Goal: Find contact information: Find contact information

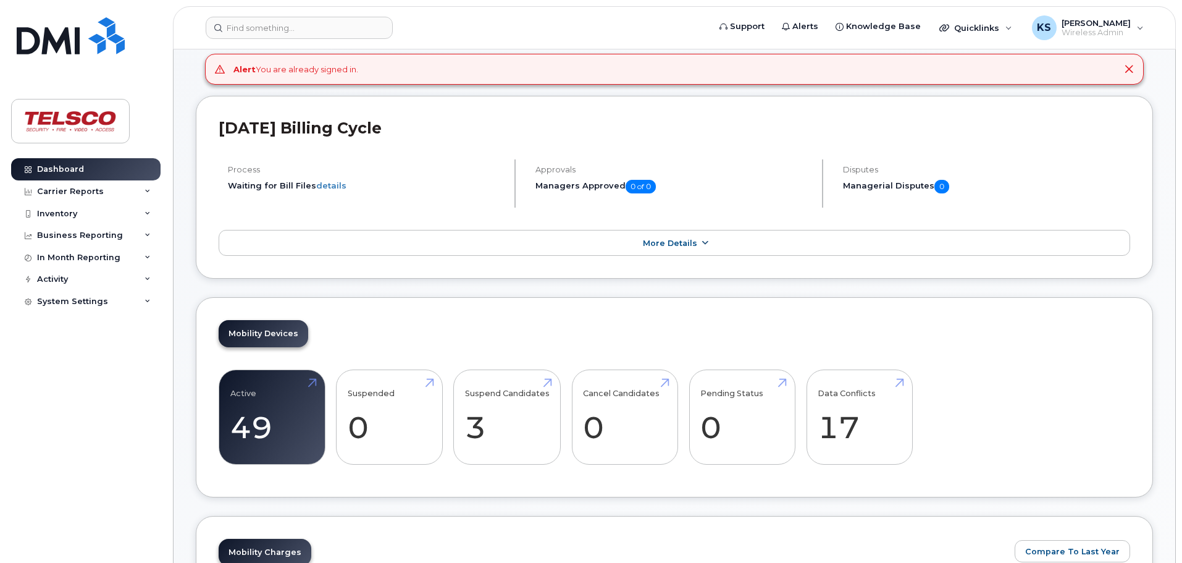
scroll to position [124, 0]
click at [60, 213] on div "Inventory" at bounding box center [57, 214] width 40 height 10
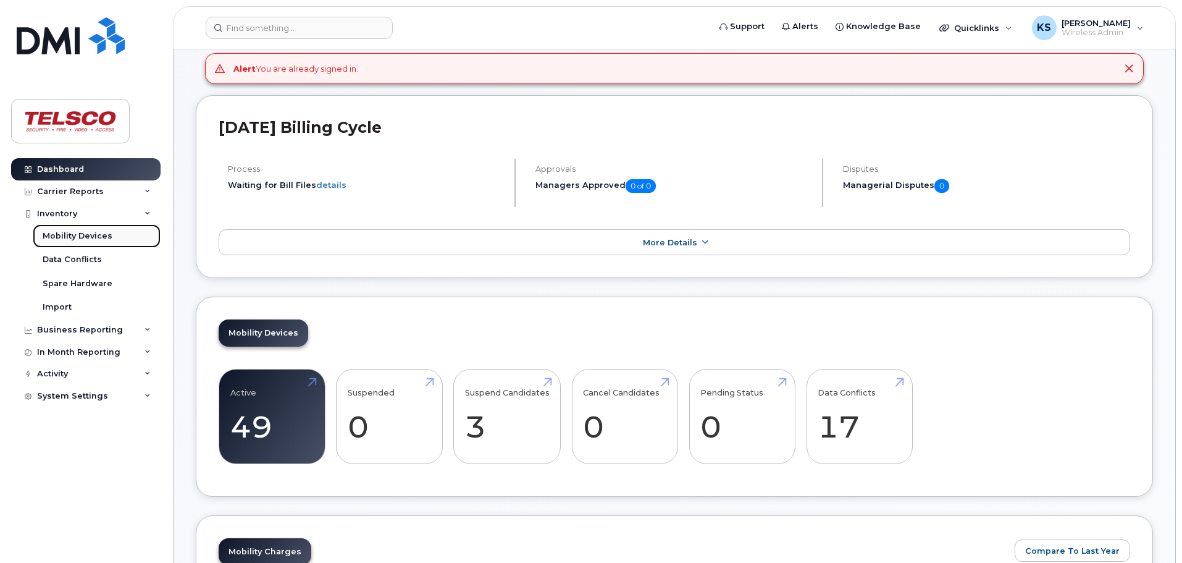
click at [83, 232] on div "Mobility Devices" at bounding box center [78, 235] width 70 height 11
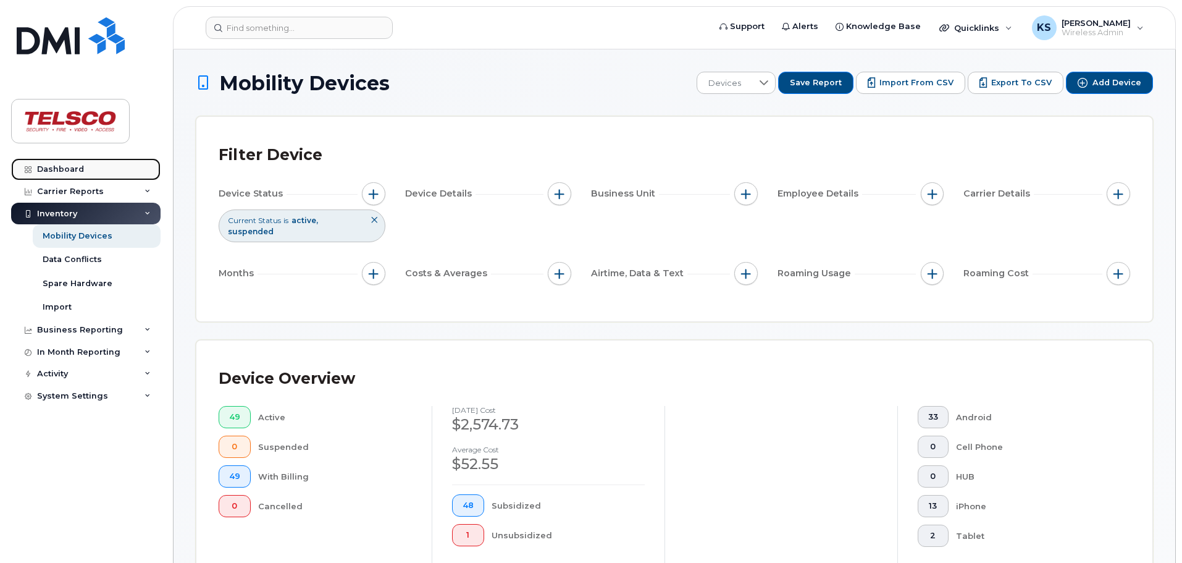
click at [48, 169] on div "Dashboard" at bounding box center [60, 169] width 47 height 10
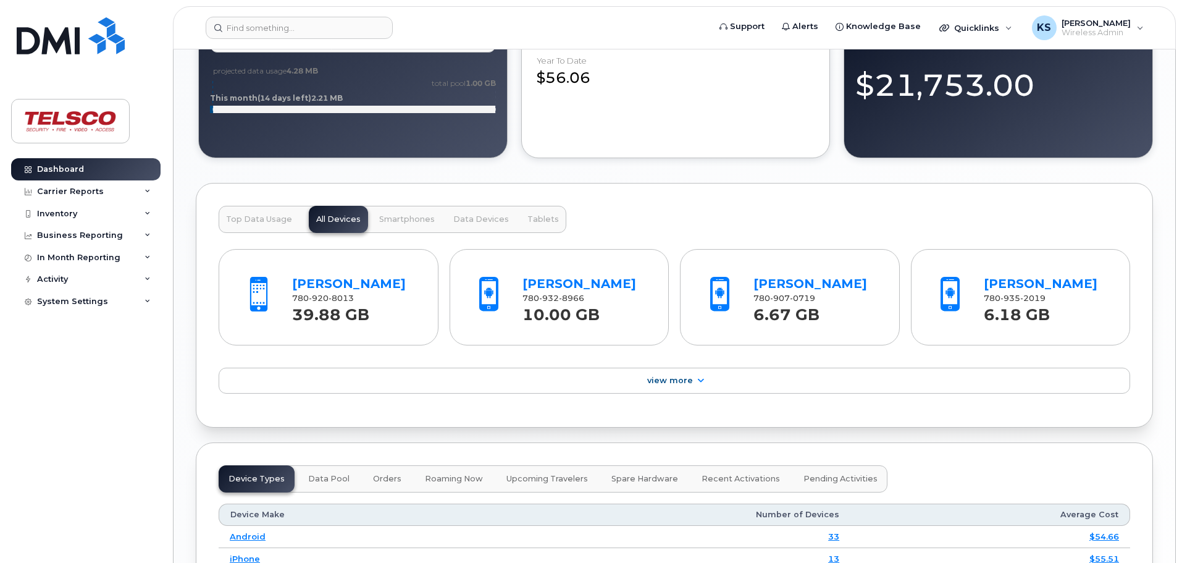
scroll to position [1050, 0]
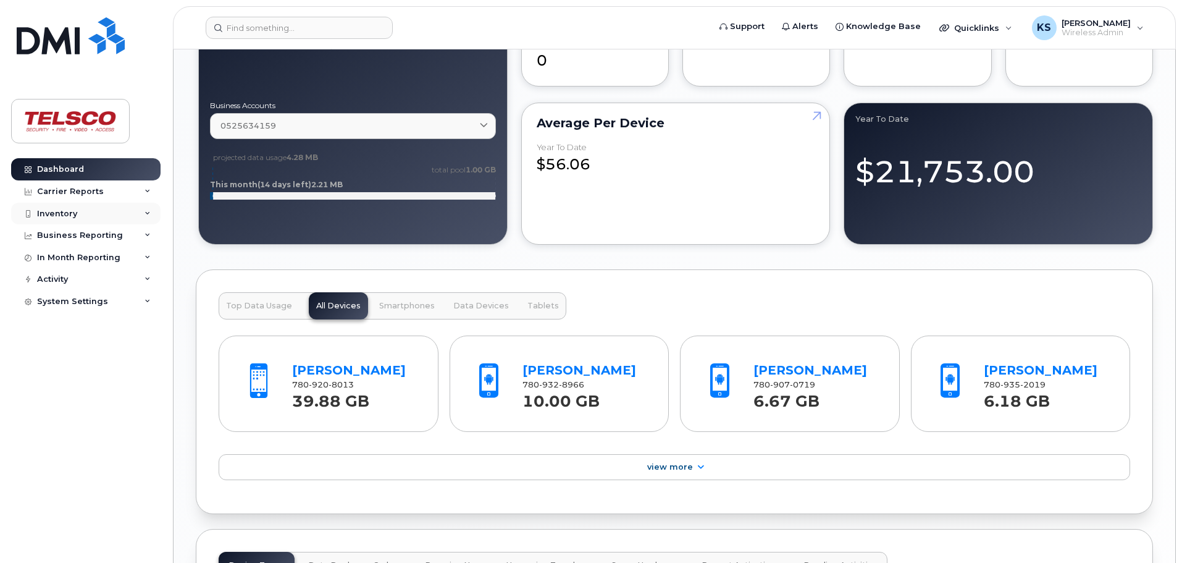
click at [70, 214] on div "Inventory" at bounding box center [57, 214] width 40 height 10
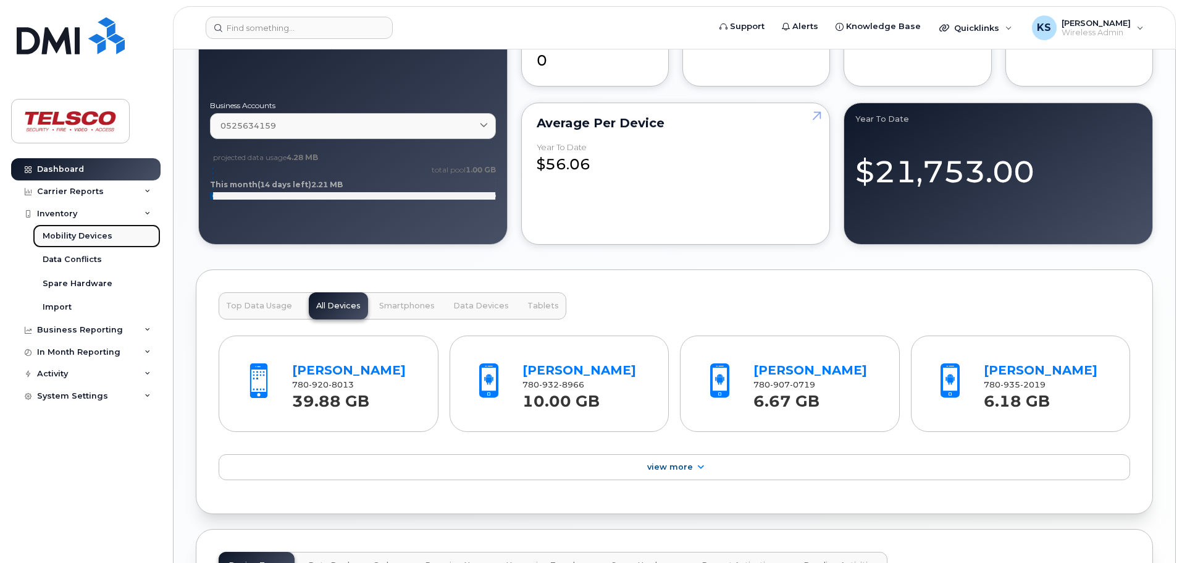
click at [88, 233] on div "Mobility Devices" at bounding box center [78, 235] width 70 height 11
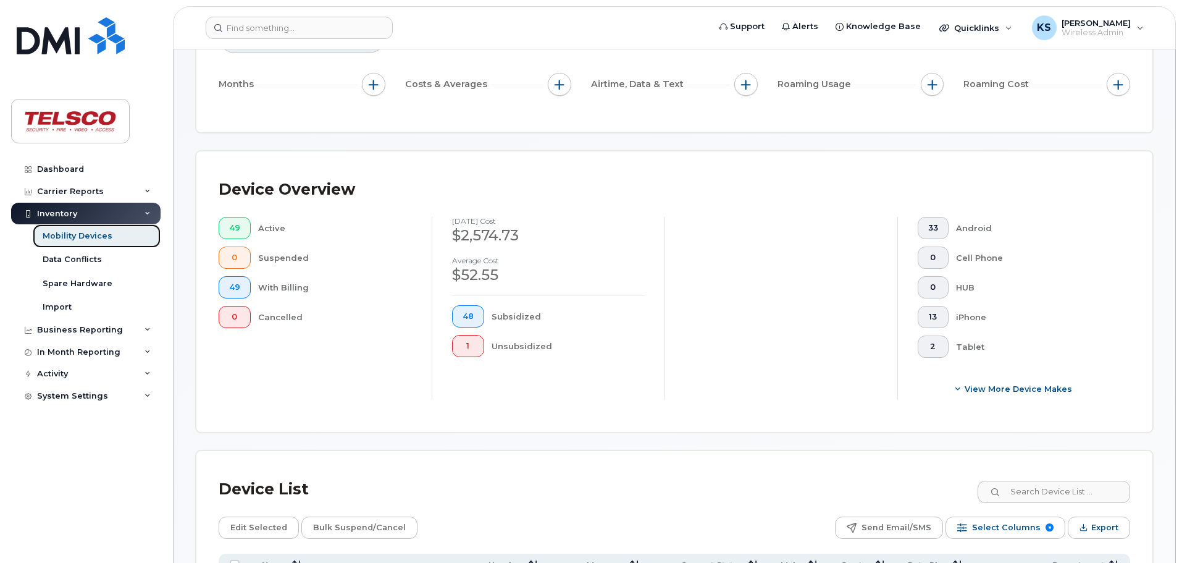
scroll to position [185, 0]
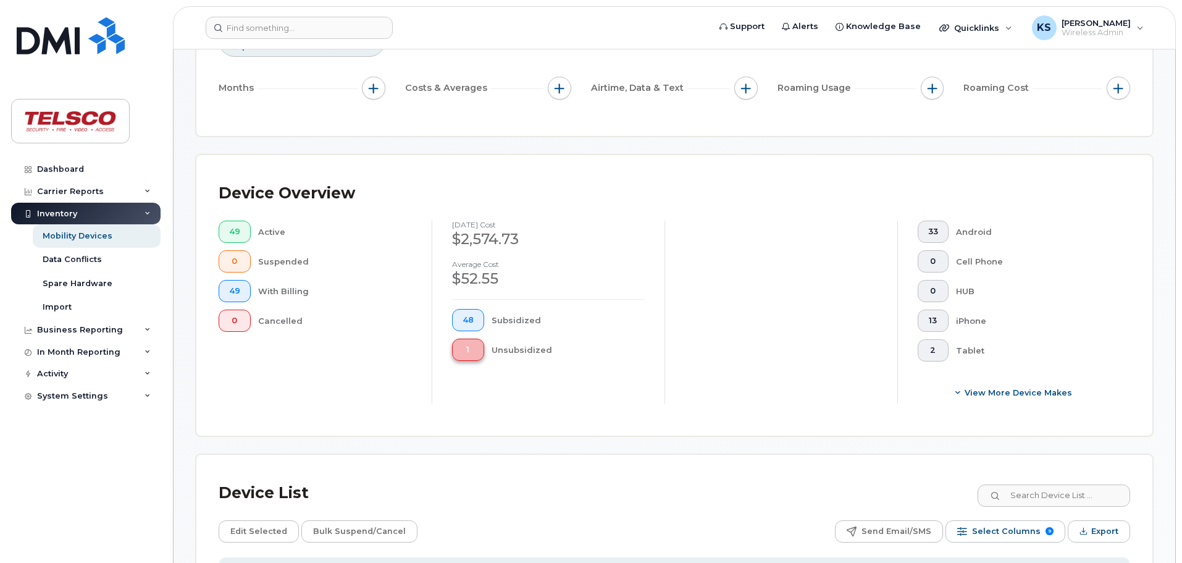
click at [465, 344] on button "1" at bounding box center [468, 350] width 32 height 22
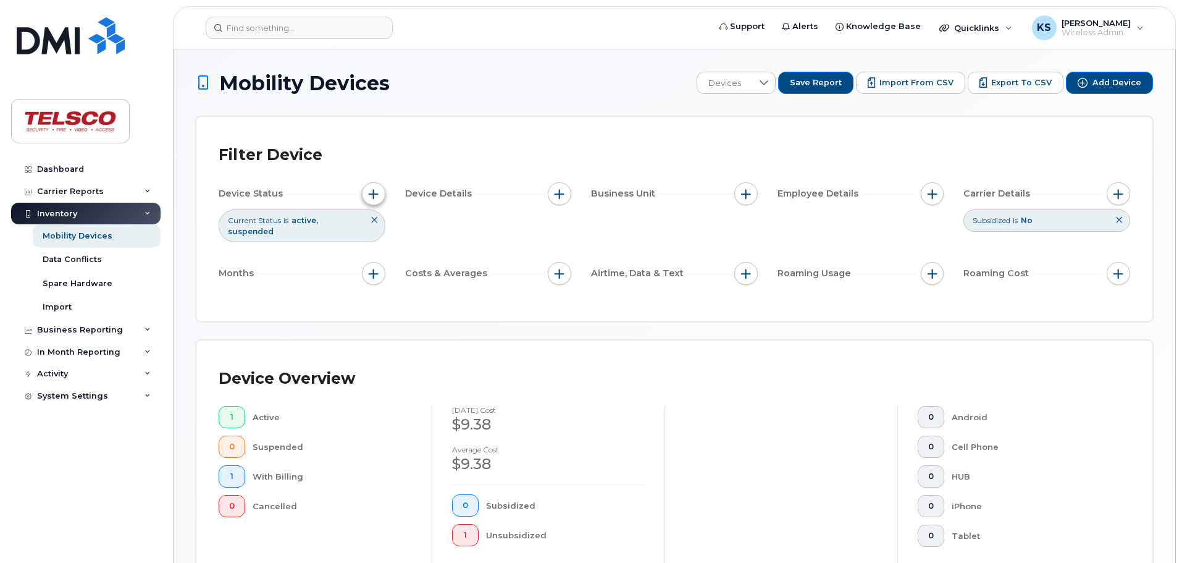
click at [377, 192] on span "button" at bounding box center [374, 194] width 10 height 10
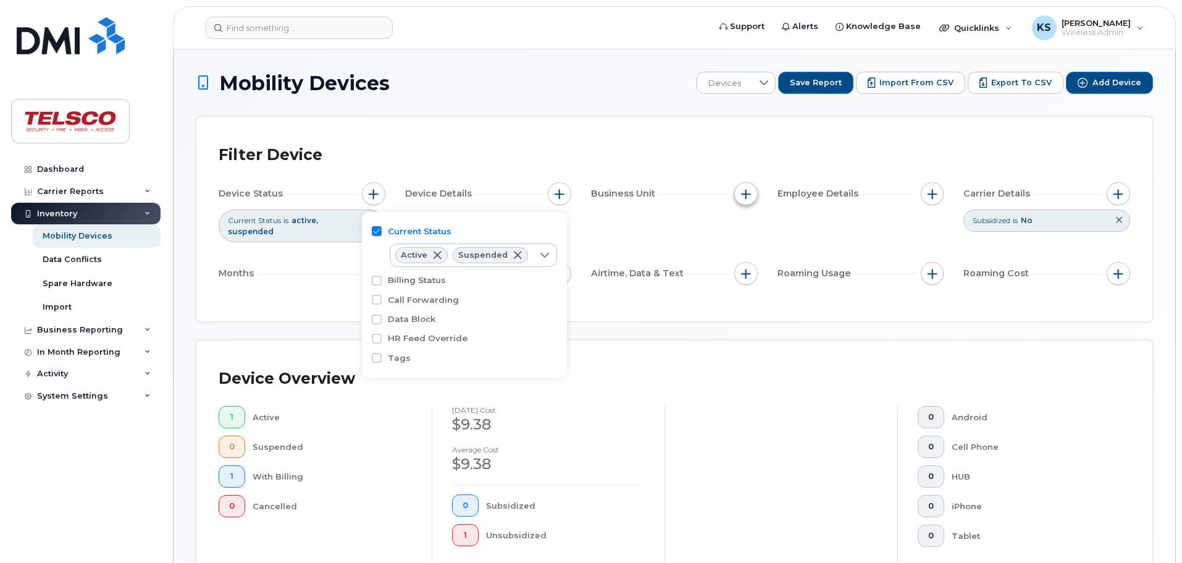
click at [744, 193] on span "button" at bounding box center [746, 194] width 10 height 10
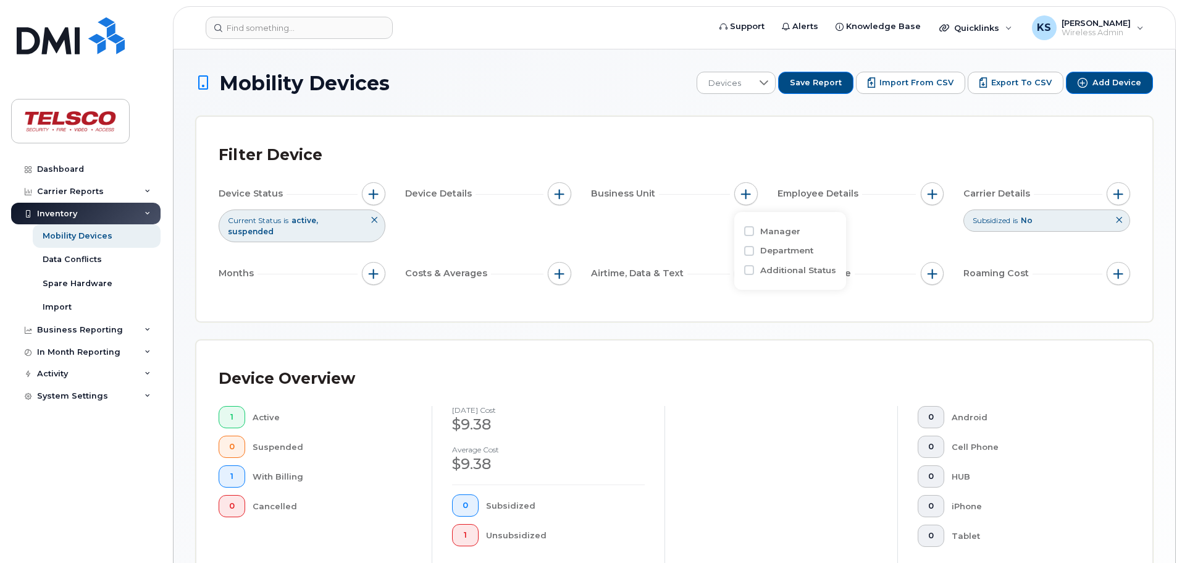
click at [804, 326] on div "Mobility Devices Devices Save Report Import from CSV Export to CSV Add Device F…" at bounding box center [675, 457] width 958 height 771
click at [78, 282] on div "Spare Hardware" at bounding box center [78, 283] width 70 height 11
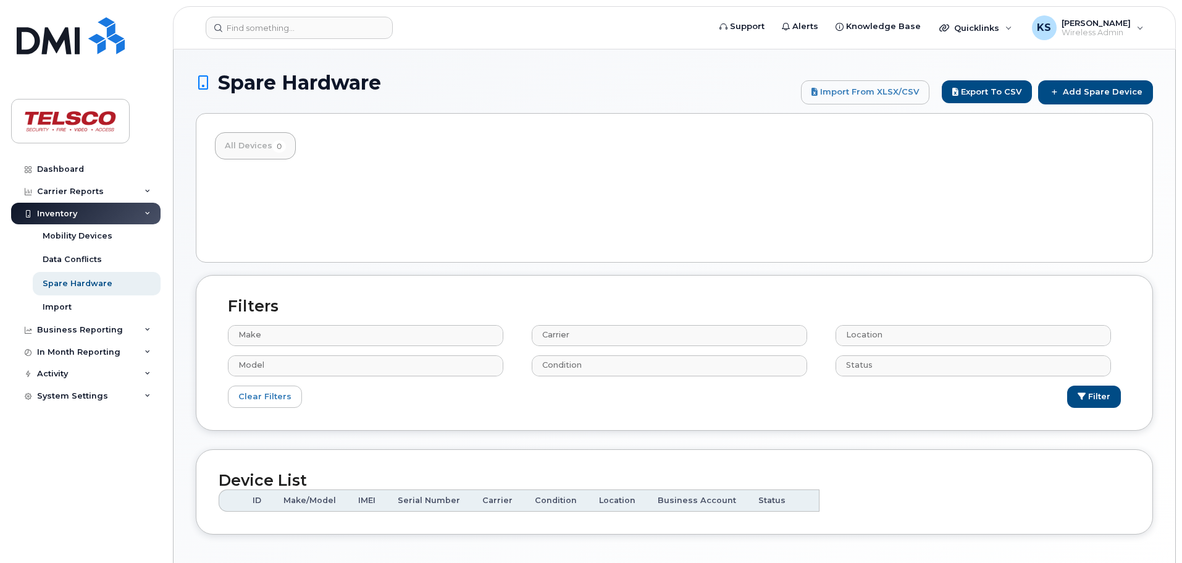
select select
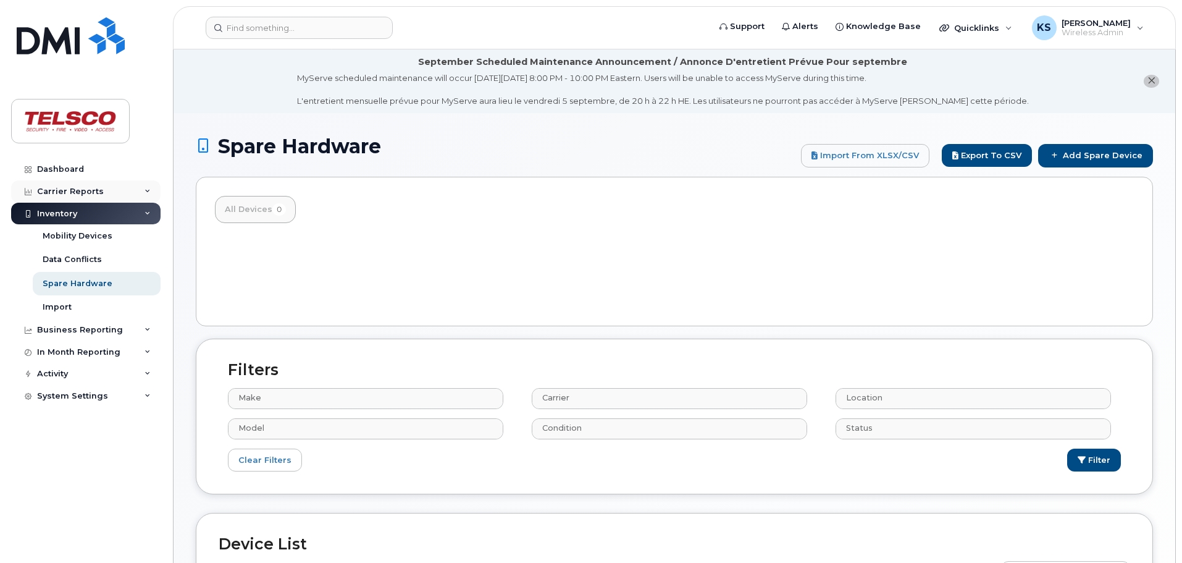
click at [51, 190] on div "Carrier Reports" at bounding box center [70, 192] width 67 height 10
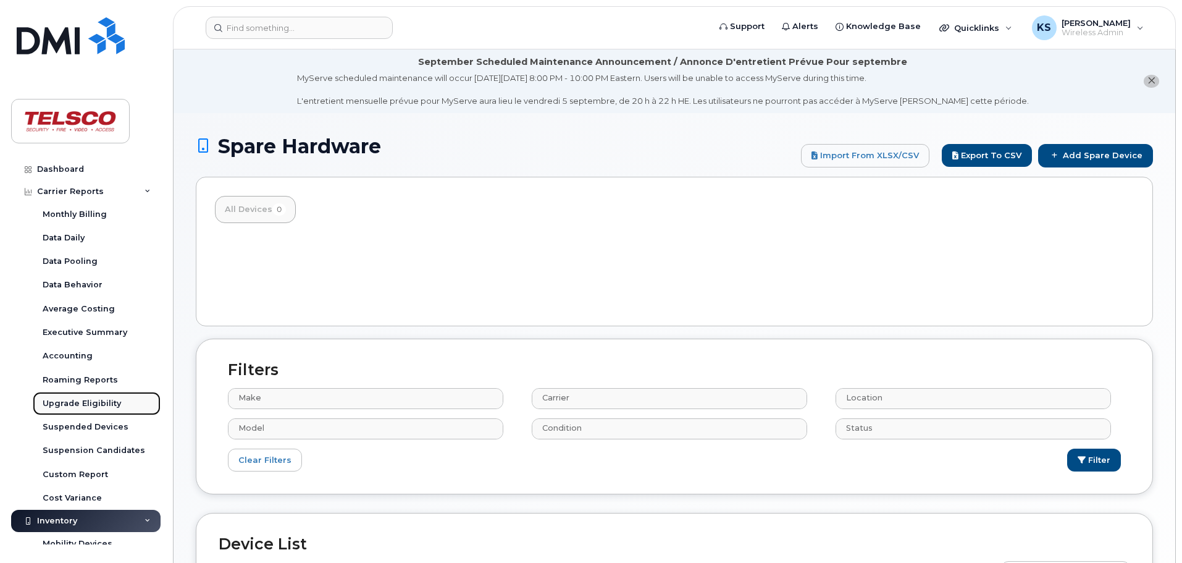
click at [85, 403] on div "Upgrade Eligibility" at bounding box center [82, 403] width 78 height 11
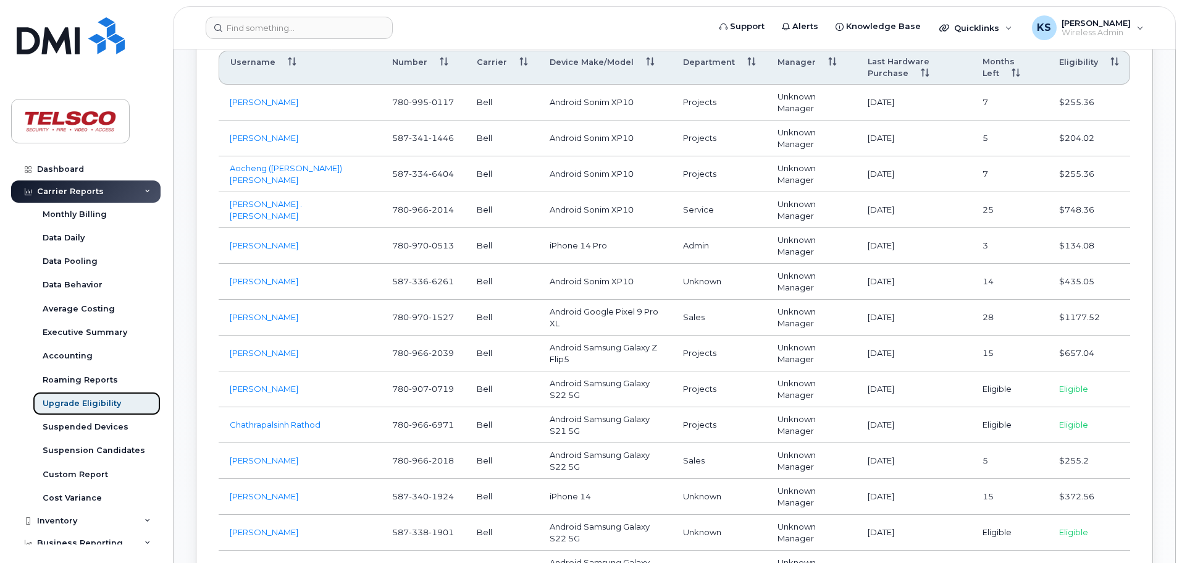
scroll to position [741, 0]
click at [263, 387] on link "[PERSON_NAME]" at bounding box center [264, 388] width 69 height 10
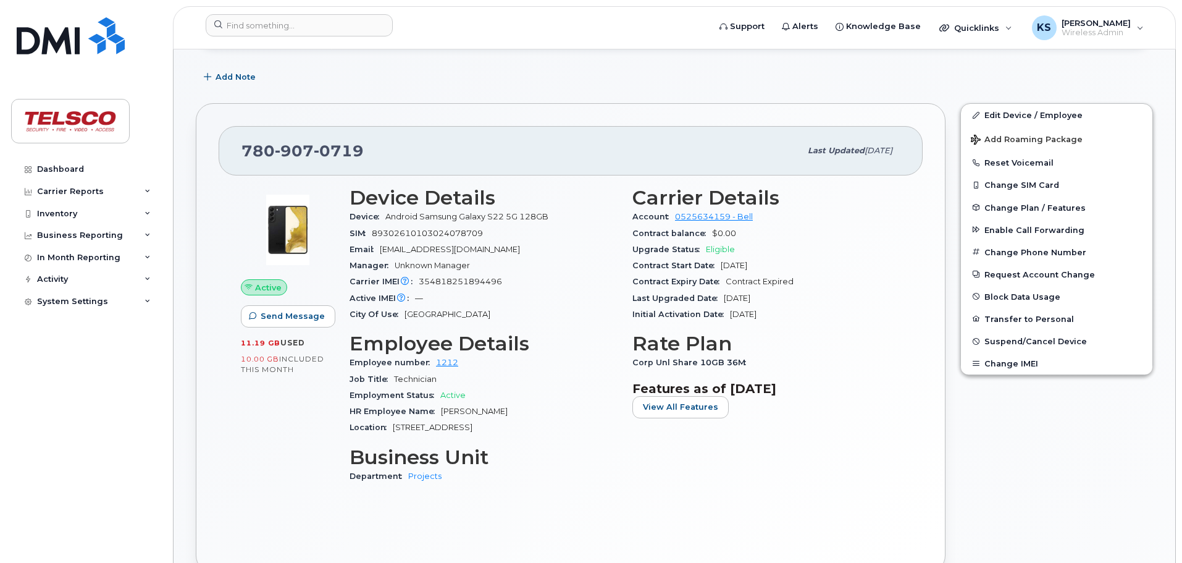
scroll to position [247, 0]
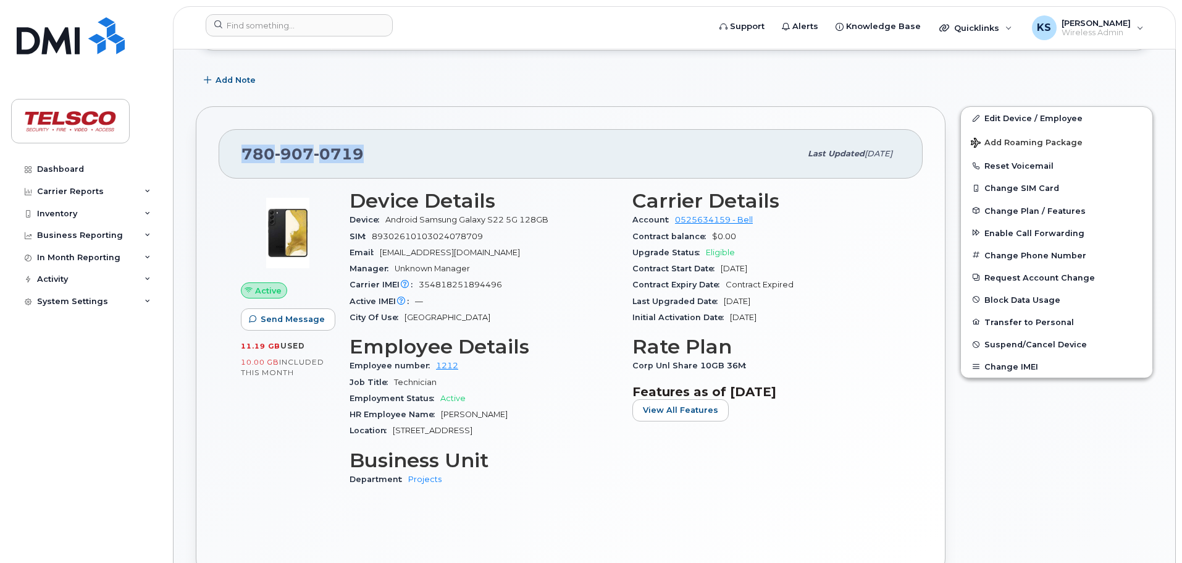
drag, startPoint x: 368, startPoint y: 151, endPoint x: 240, endPoint y: 146, distance: 128.6
click at [240, 146] on div "[PHONE_NUMBER] Last updated [DATE]" at bounding box center [571, 153] width 704 height 49
copy span "[PHONE_NUMBER]"
